Goal: Navigation & Orientation: Find specific page/section

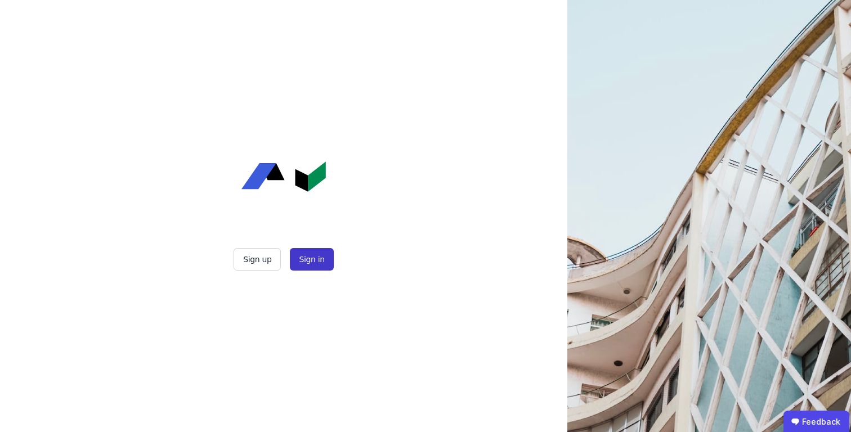
click at [306, 259] on button "Sign in" at bounding box center [311, 259] width 43 height 23
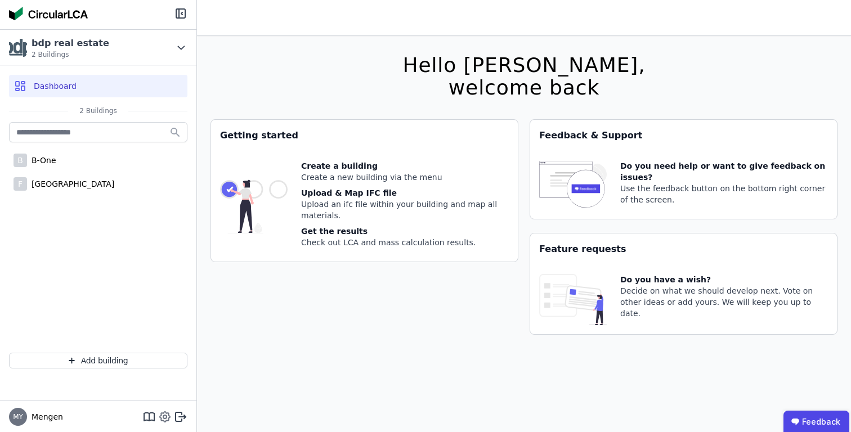
click at [166, 416] on icon at bounding box center [164, 417] width 3 height 3
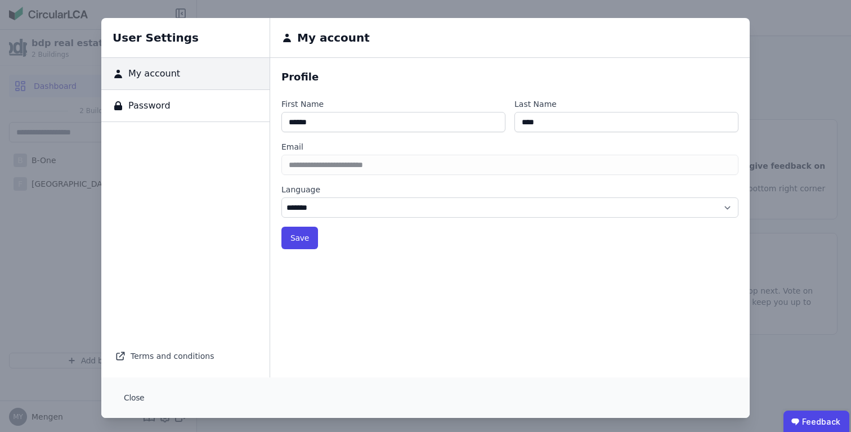
click at [77, 278] on div "User Settings My account Password Terms and conditions My account Profile First…" at bounding box center [425, 218] width 851 height 436
click at [128, 394] on button "Close" at bounding box center [134, 398] width 38 height 23
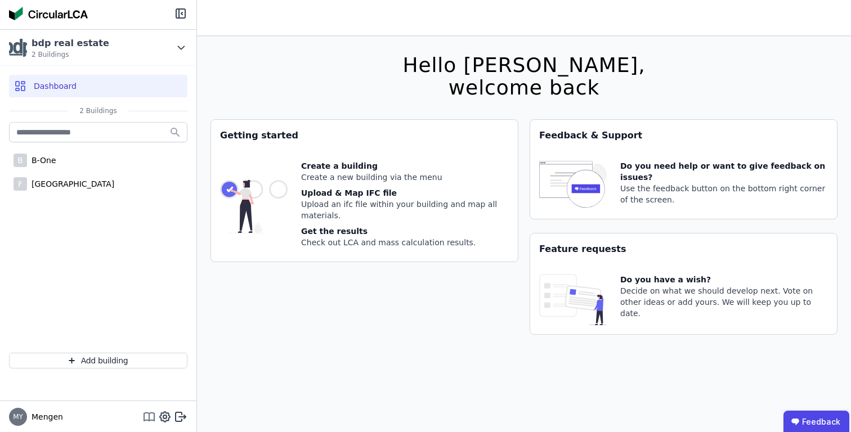
click at [146, 416] on icon at bounding box center [149, 417] width 14 height 14
